Goal: Task Accomplishment & Management: Use online tool/utility

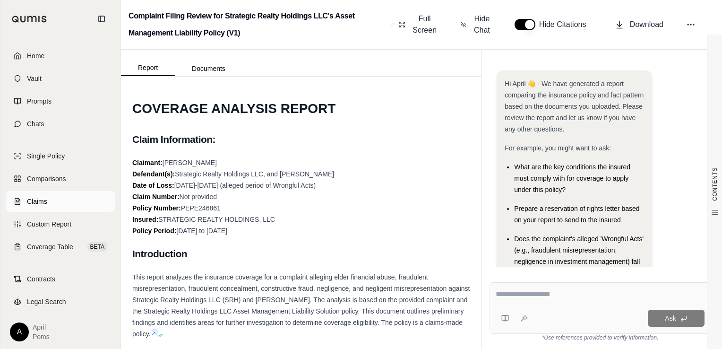
click at [40, 206] on link "Claims" at bounding box center [60, 201] width 109 height 21
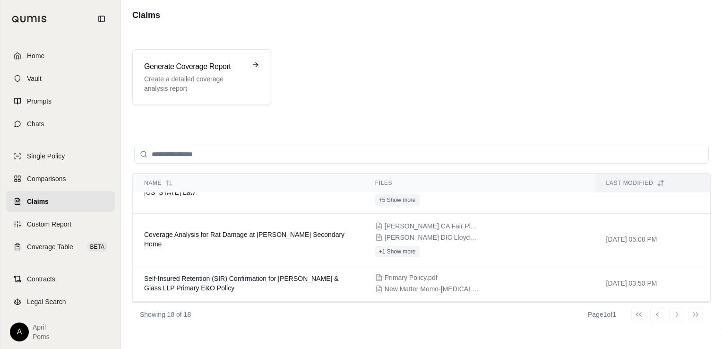
scroll to position [76, 0]
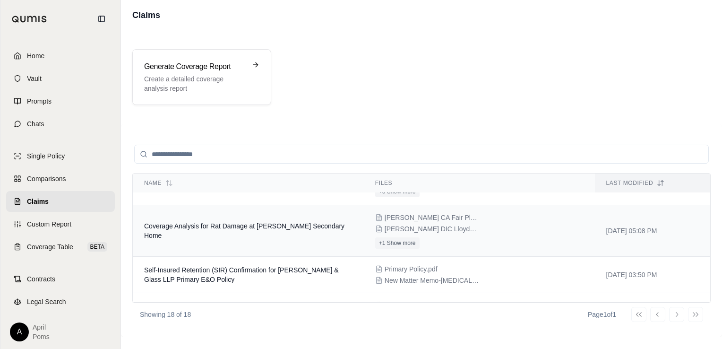
click at [272, 230] on span "Coverage Analysis for Rat Damage at [PERSON_NAME] Secondary Home" at bounding box center [244, 230] width 200 height 17
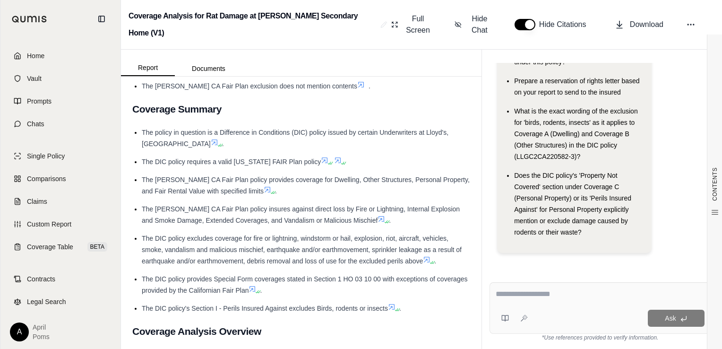
scroll to position [404, 0]
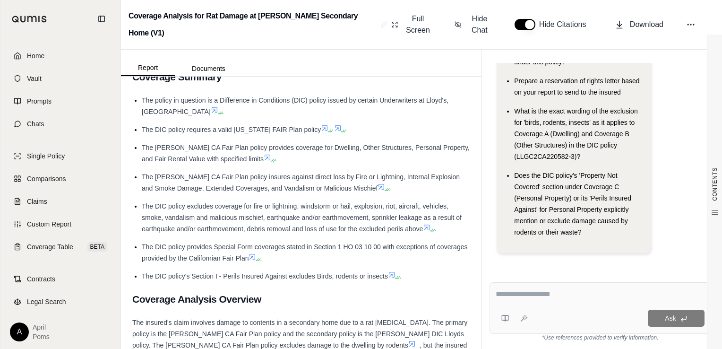
click at [476, 123] on div "CONTENTS Table of Contents COVERAGE ANALYSIS REPORT Claim Information: Introduc…" at bounding box center [301, 213] width 360 height 272
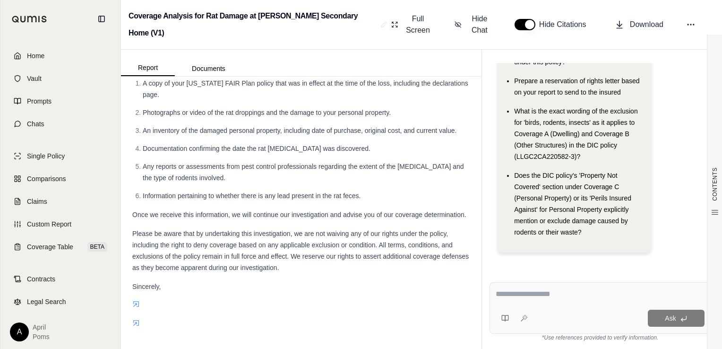
scroll to position [1221, 0]
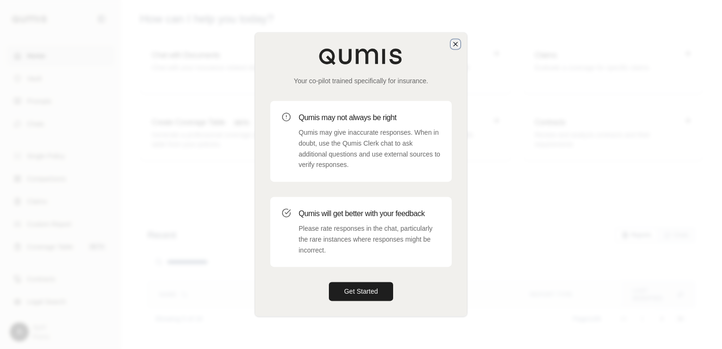
click at [454, 44] on icon "button" at bounding box center [456, 44] width 8 height 8
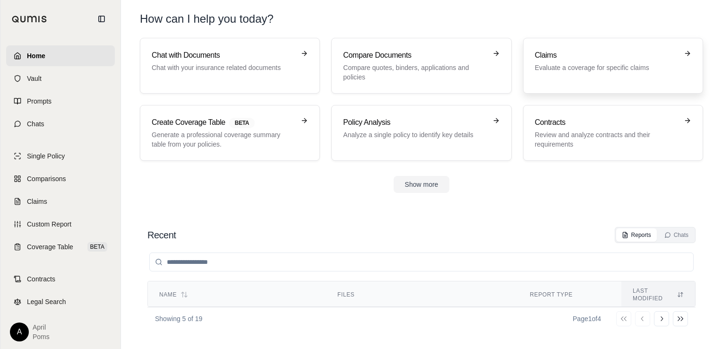
click at [609, 64] on p "Evaluate a coverage for specific claims" at bounding box center [606, 67] width 143 height 9
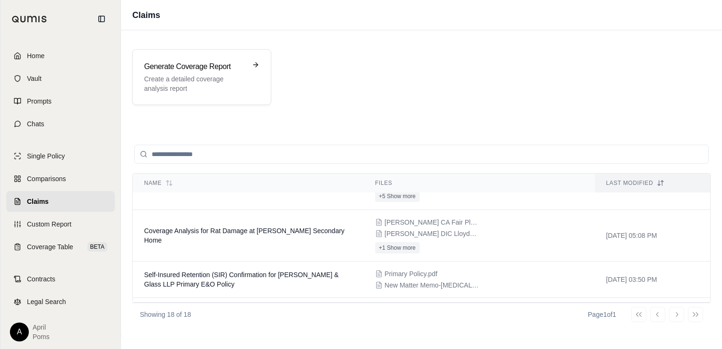
scroll to position [91, 0]
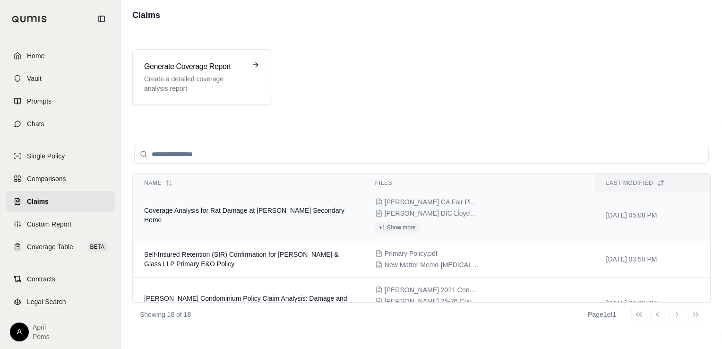
click at [334, 213] on td "Coverage Analysis for Rat Damage at [PERSON_NAME] Secondary Home" at bounding box center [248, 214] width 231 height 51
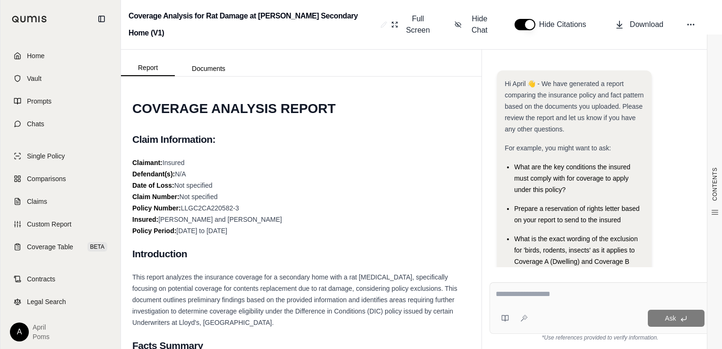
scroll to position [128, 0]
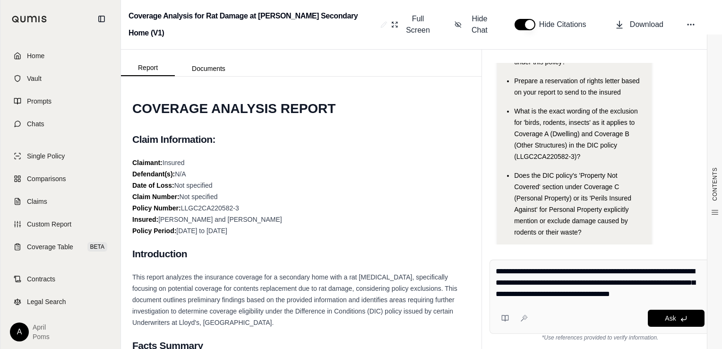
type textarea "**********"
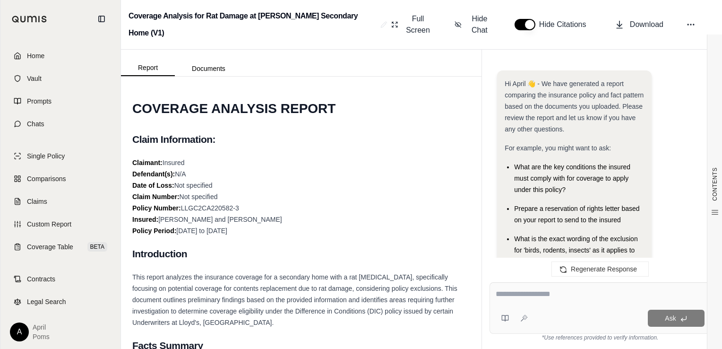
scroll to position [1170, 0]
